Goal: Find specific page/section: Find specific page/section

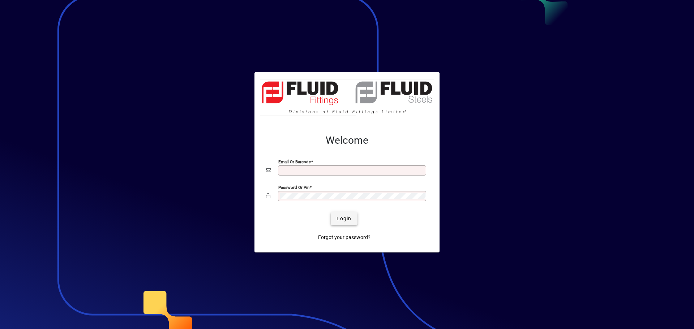
type input "**********"
click at [344, 219] on span "Login" at bounding box center [343, 219] width 15 height 8
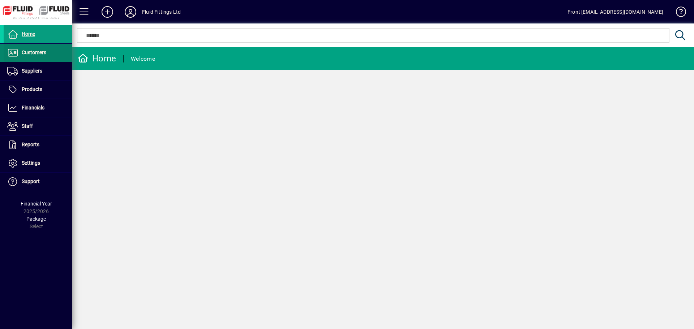
click at [36, 51] on span "Customers" at bounding box center [34, 53] width 25 height 6
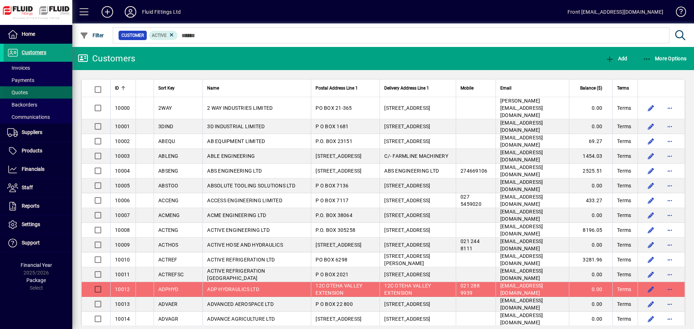
click at [25, 91] on span "Quotes" at bounding box center [17, 93] width 21 height 6
